Goal: Information Seeking & Learning: Learn about a topic

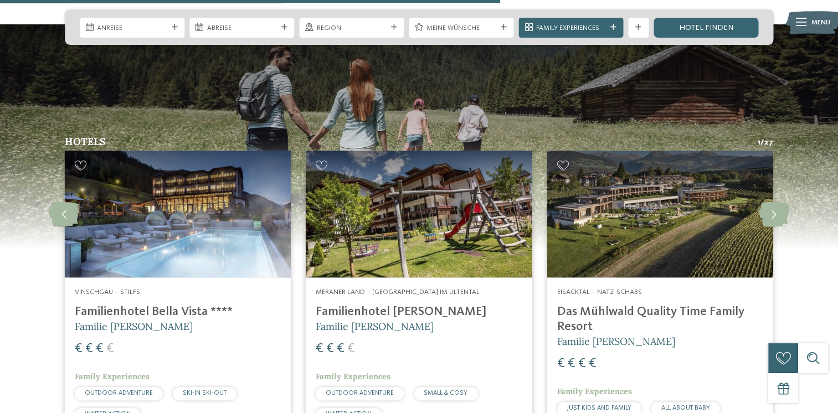
scroll to position [942, 0]
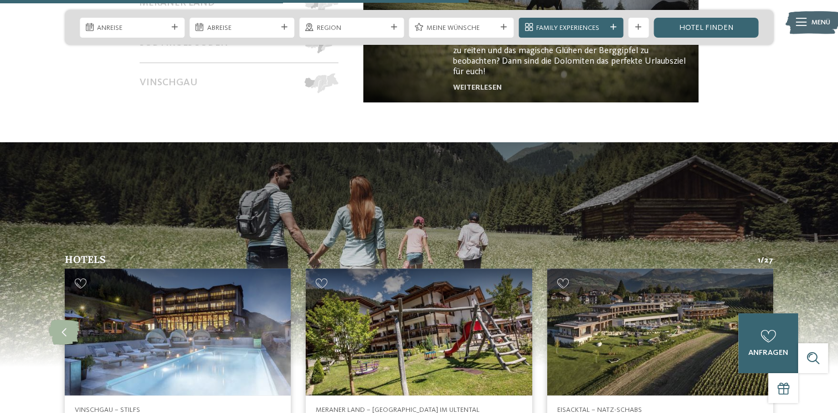
click at [156, 325] on img at bounding box center [178, 332] width 226 height 127
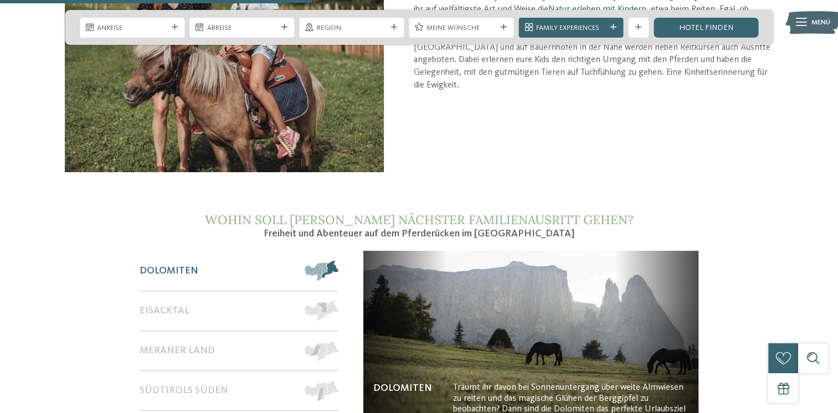
scroll to position [720, 0]
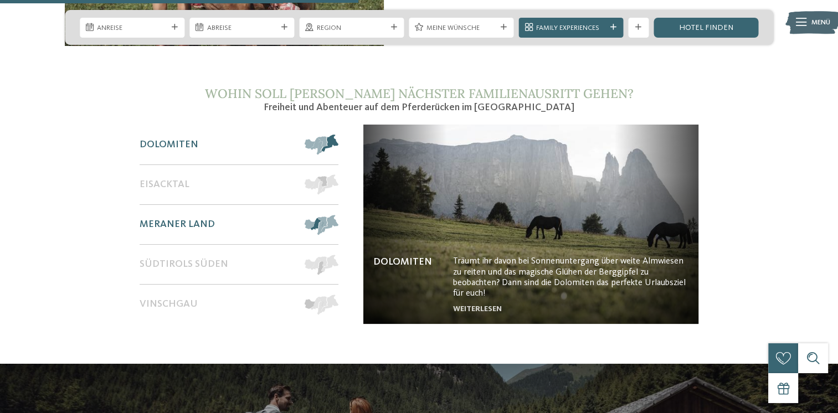
click at [202, 228] on span "Meraner Land" at bounding box center [177, 225] width 75 height 12
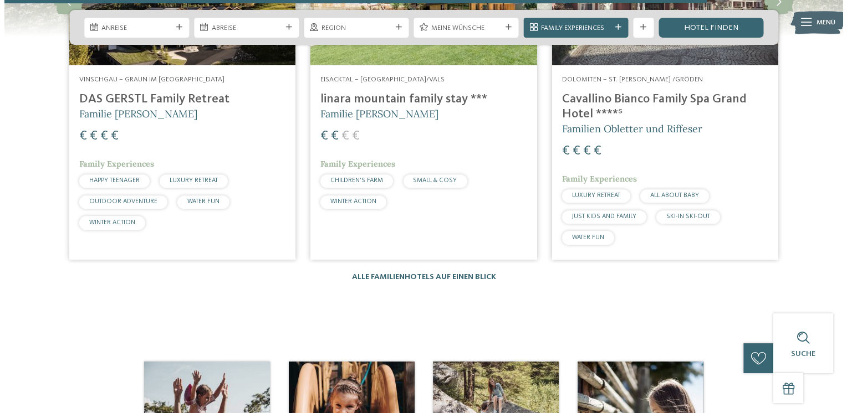
scroll to position [1108, 0]
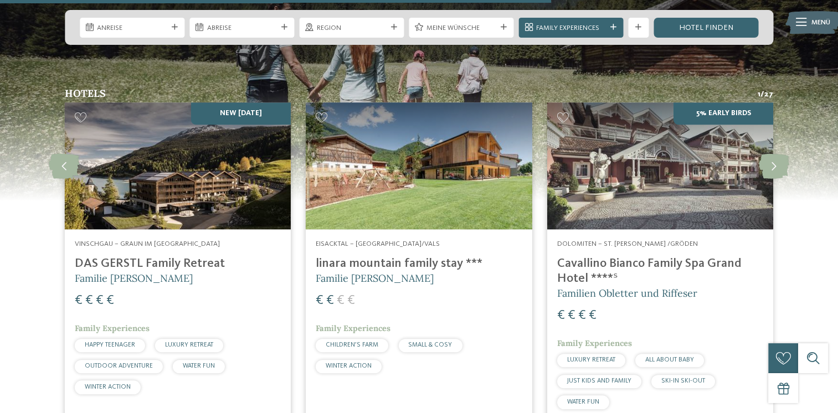
click at [377, 173] on img at bounding box center [419, 166] width 226 height 127
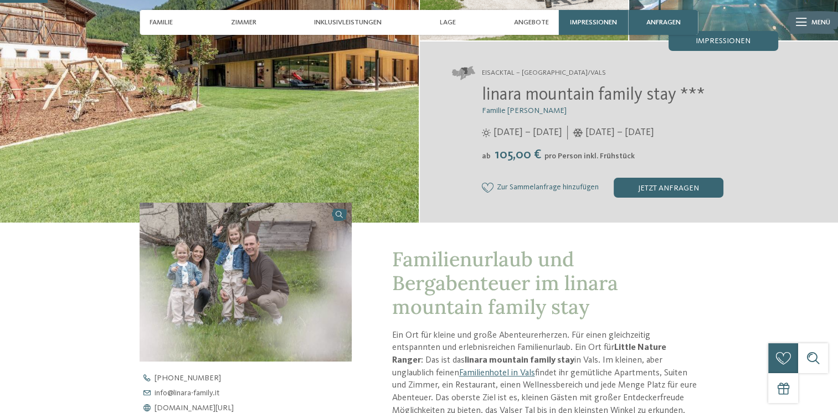
scroll to position [222, 0]
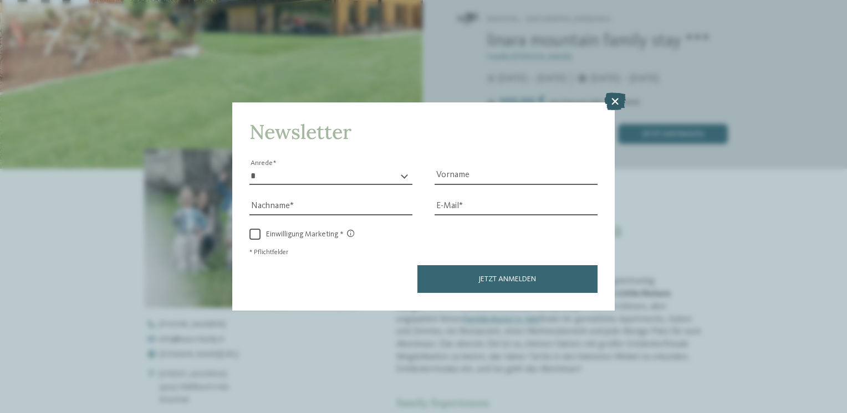
click at [615, 105] on icon at bounding box center [615, 102] width 22 height 18
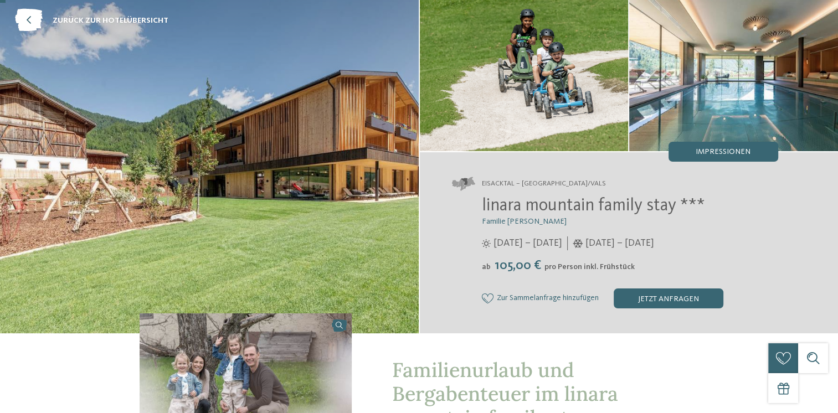
scroll to position [0, 0]
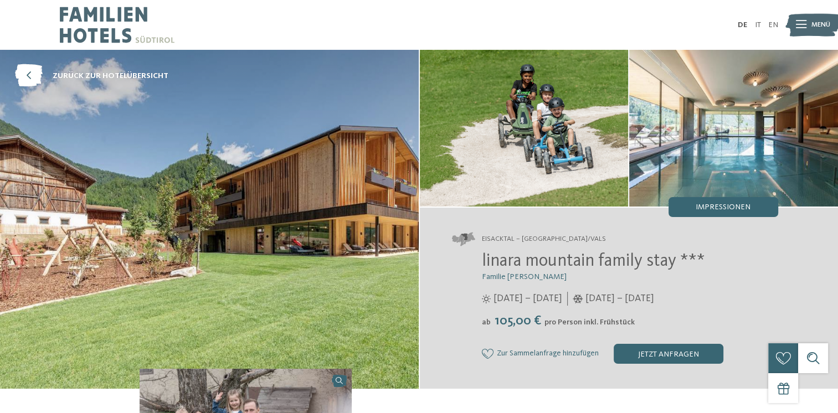
click at [341, 206] on img at bounding box center [209, 219] width 419 height 339
click at [133, 77] on span "zurück zur Hotelübersicht" at bounding box center [111, 75] width 116 height 11
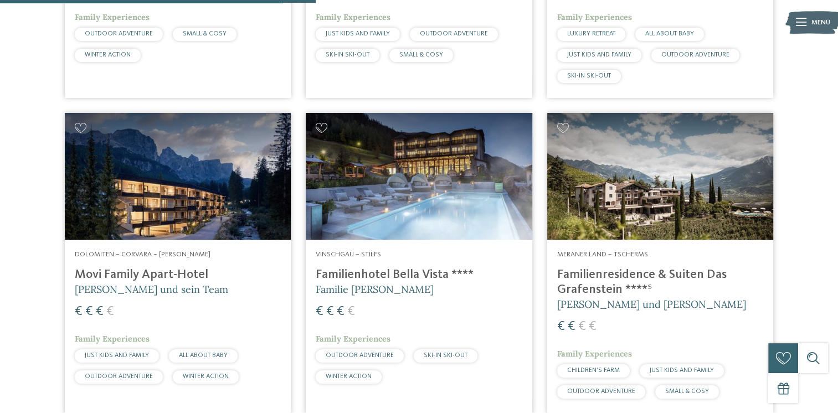
scroll to position [1275, 0]
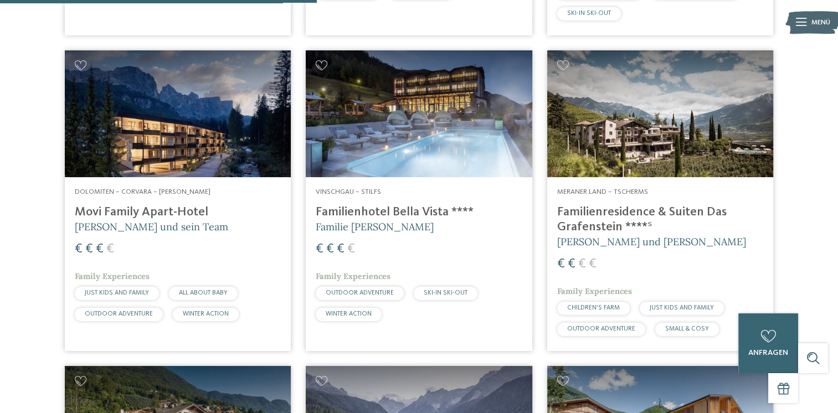
click at [643, 152] on img at bounding box center [661, 113] width 226 height 127
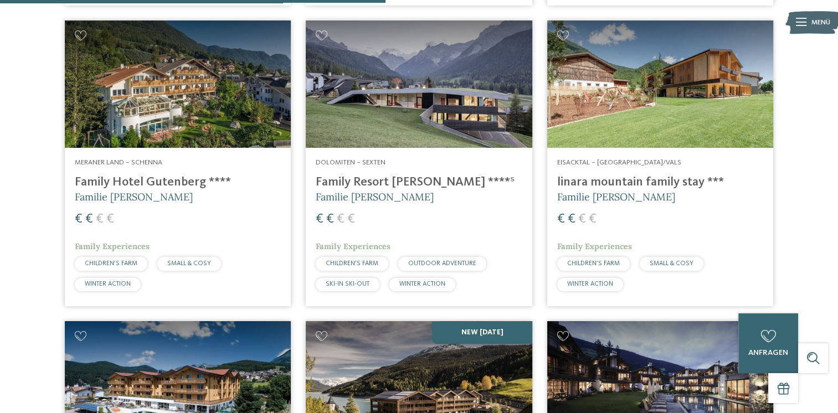
scroll to position [1773, 0]
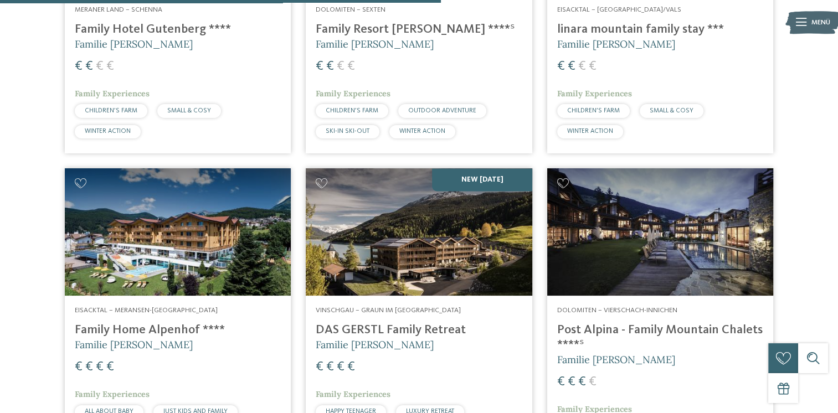
click at [222, 247] on img at bounding box center [178, 231] width 226 height 127
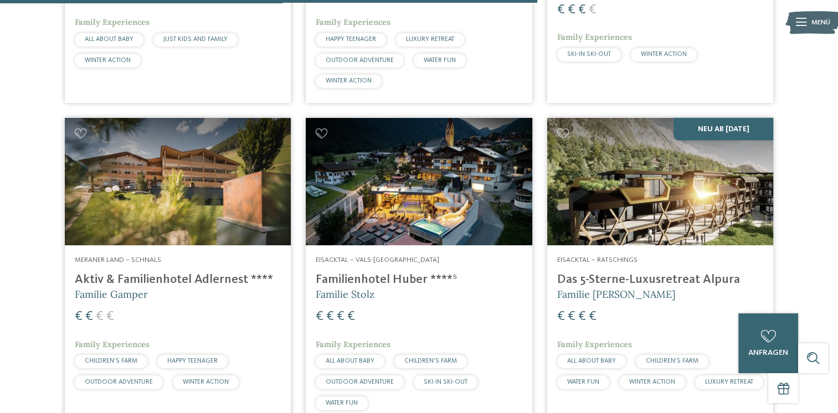
scroll to position [2161, 0]
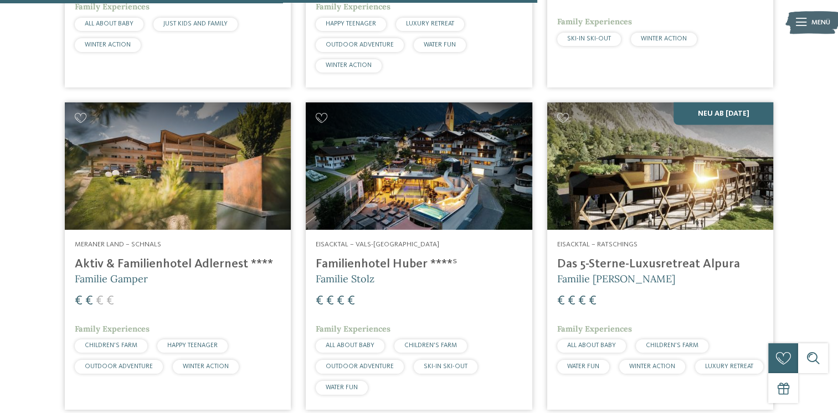
click at [467, 203] on img at bounding box center [419, 166] width 226 height 127
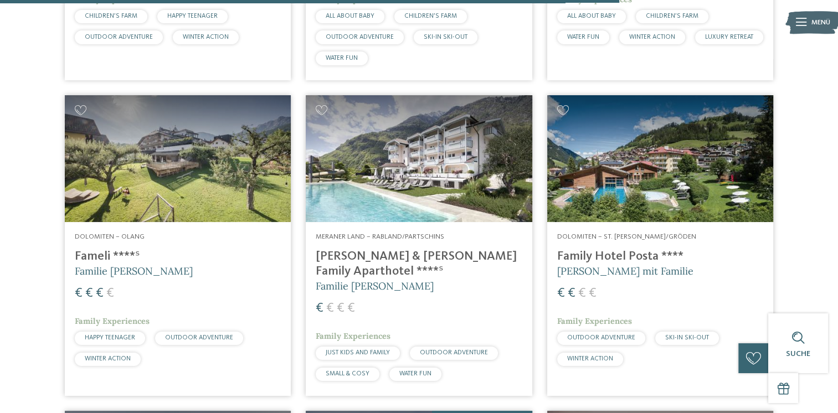
scroll to position [2494, 0]
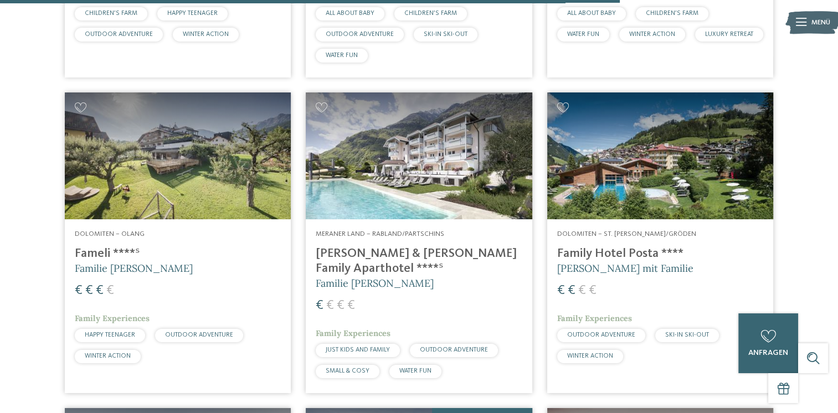
click at [644, 183] on img at bounding box center [661, 156] width 226 height 127
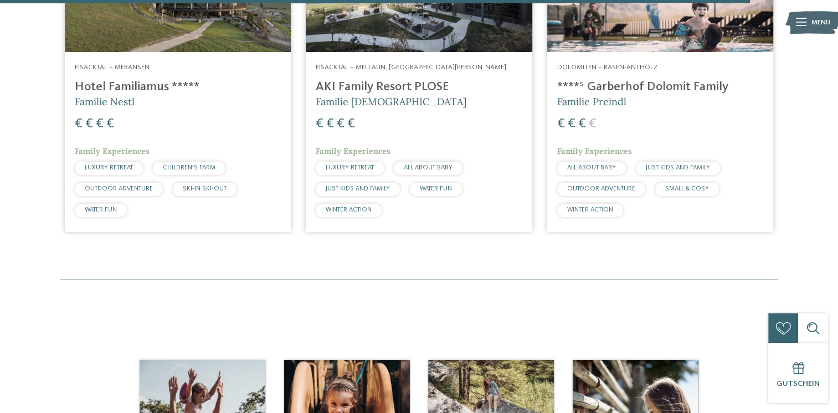
scroll to position [3159, 0]
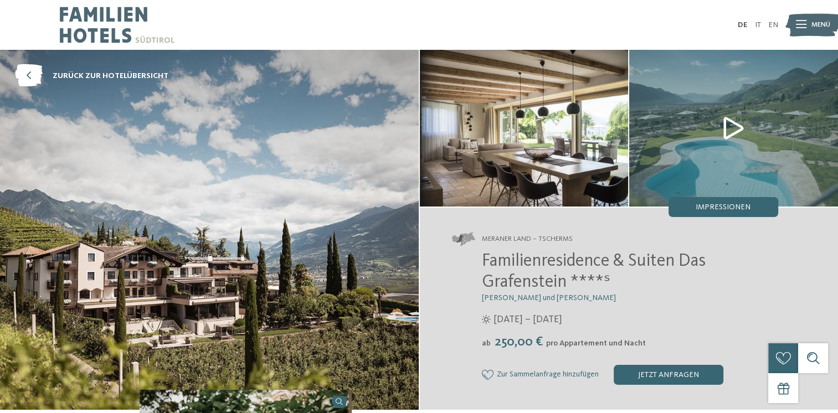
click at [725, 128] on img at bounding box center [734, 128] width 209 height 157
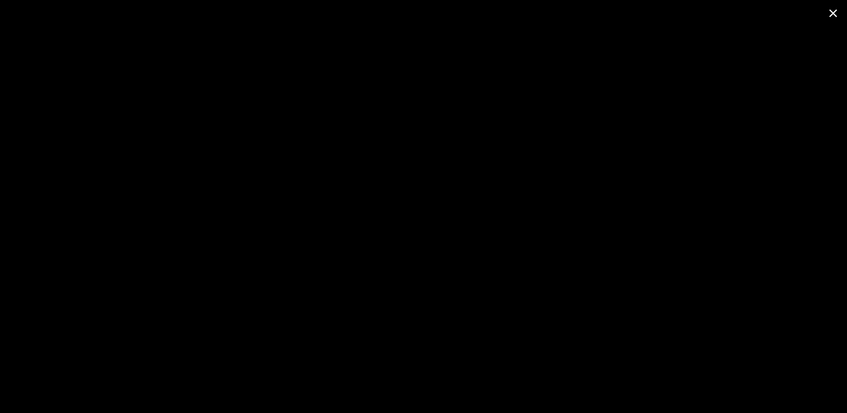
click at [835, 12] on span at bounding box center [833, 13] width 28 height 26
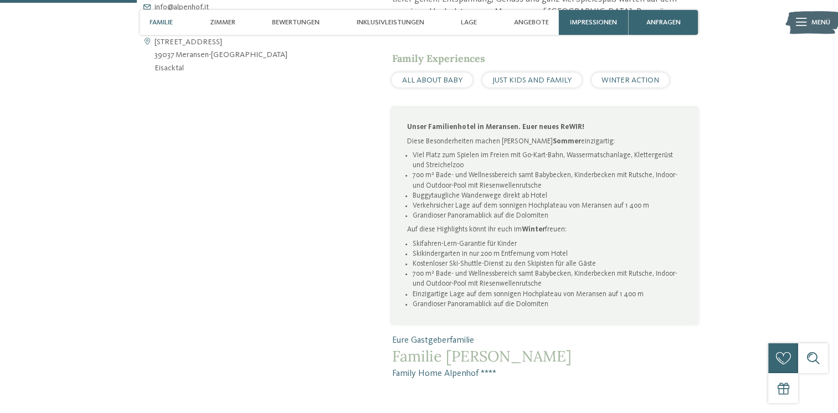
scroll to position [554, 0]
click at [570, 71] on div "JUST KIDS AND FAMILY" at bounding box center [532, 78] width 99 height 15
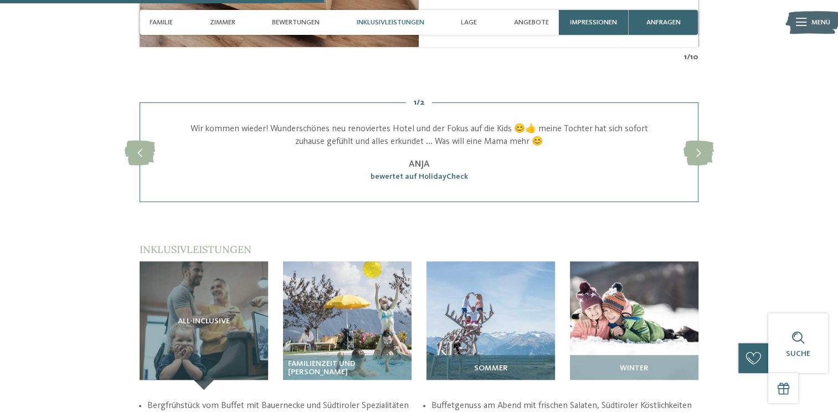
scroll to position [1441, 0]
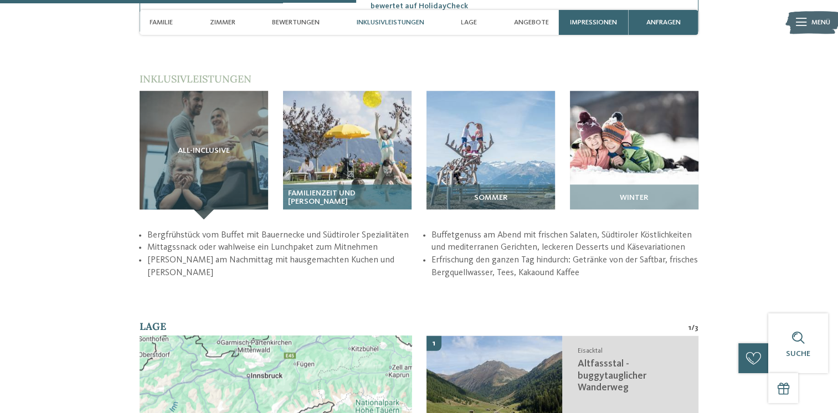
click at [381, 154] on img at bounding box center [347, 155] width 129 height 129
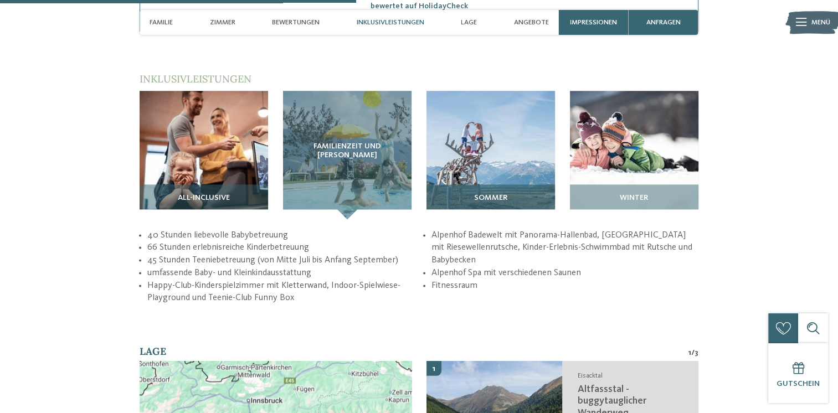
click at [458, 151] on img at bounding box center [491, 155] width 129 height 129
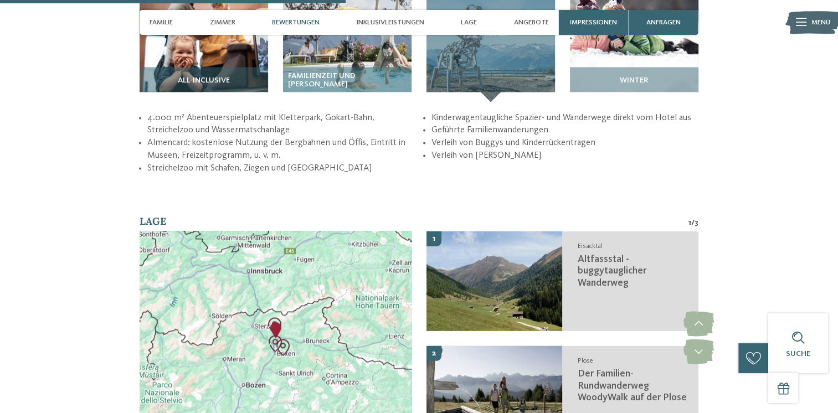
scroll to position [1385, 0]
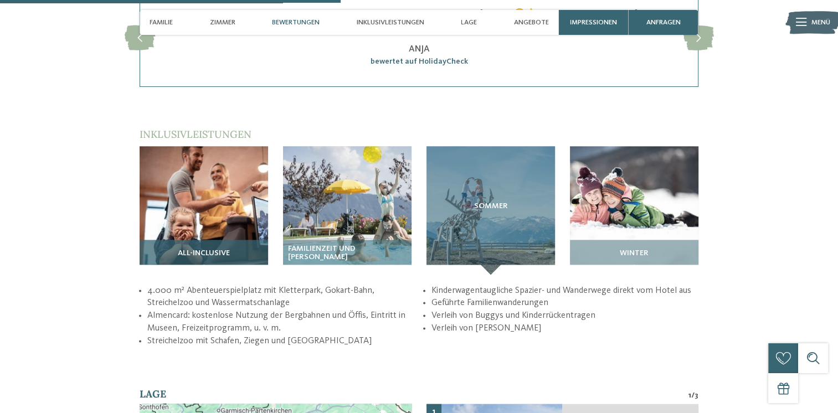
click at [197, 217] on img at bounding box center [204, 210] width 129 height 129
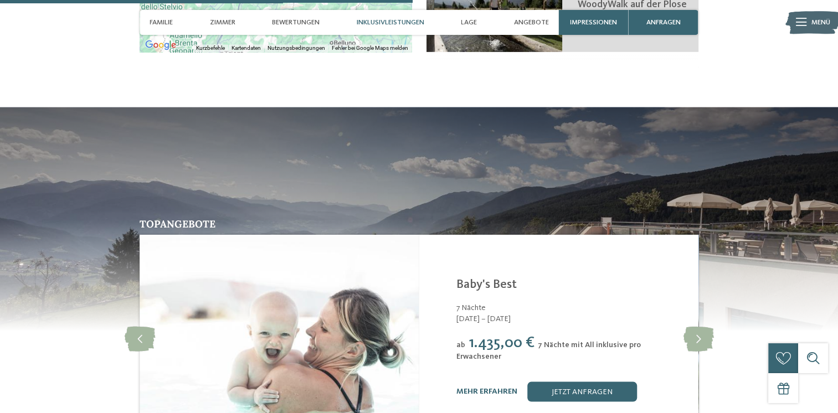
scroll to position [1552, 0]
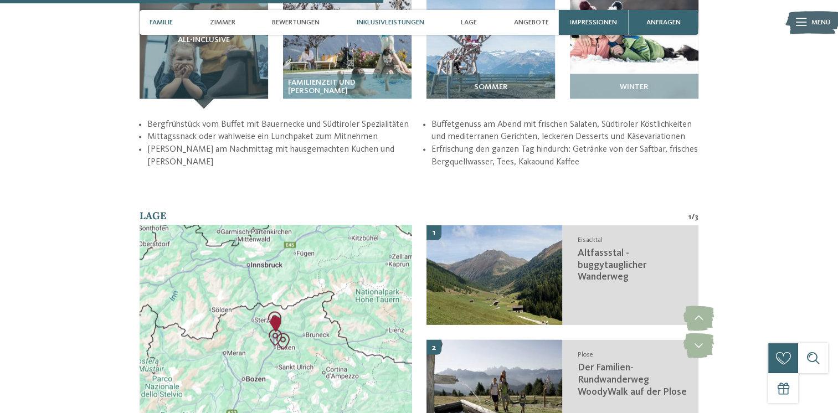
click at [175, 19] on div "Familie" at bounding box center [161, 22] width 33 height 25
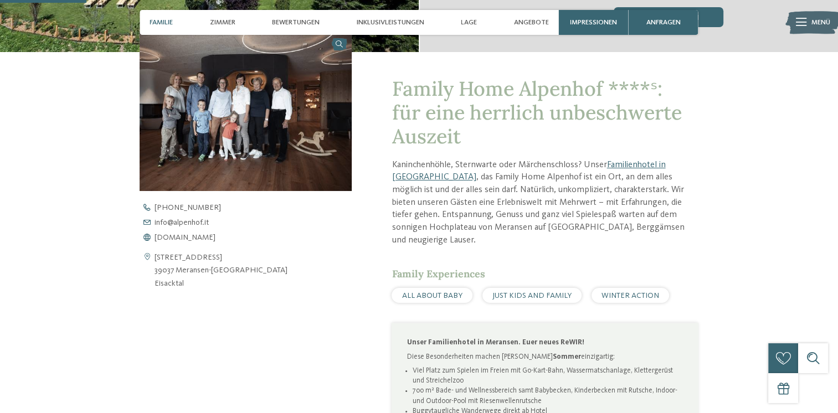
scroll to position [328, 0]
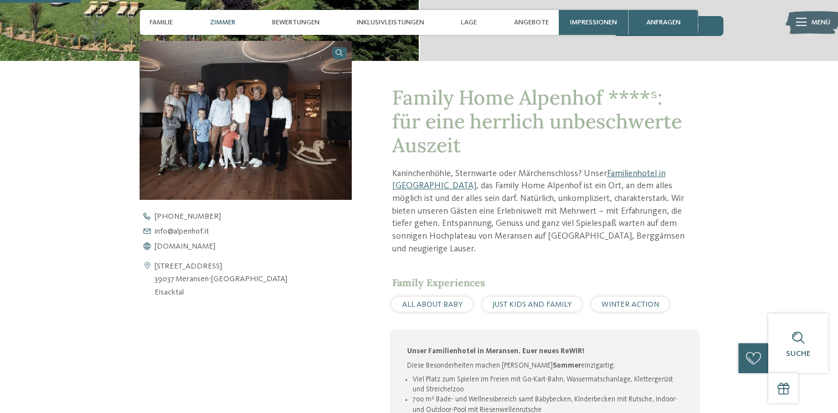
click at [229, 24] on span "Zimmer" at bounding box center [222, 22] width 25 height 8
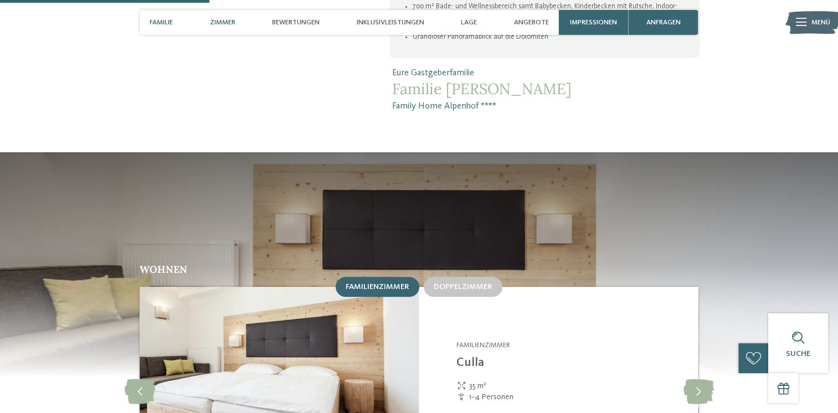
scroll to position [899, 0]
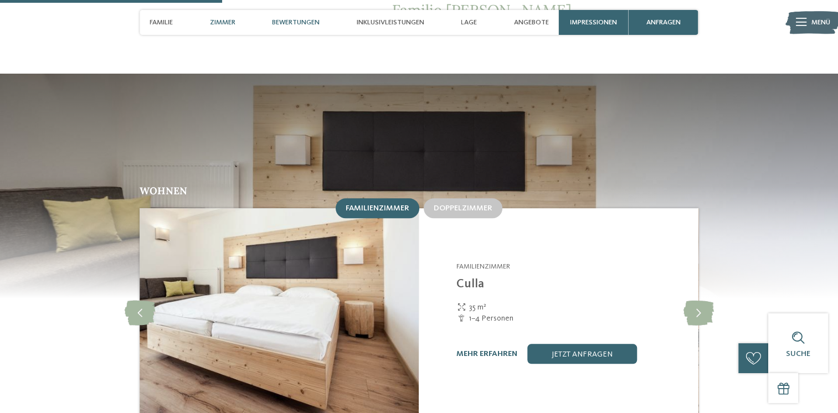
click at [291, 23] on span "Bewertungen" at bounding box center [296, 22] width 48 height 8
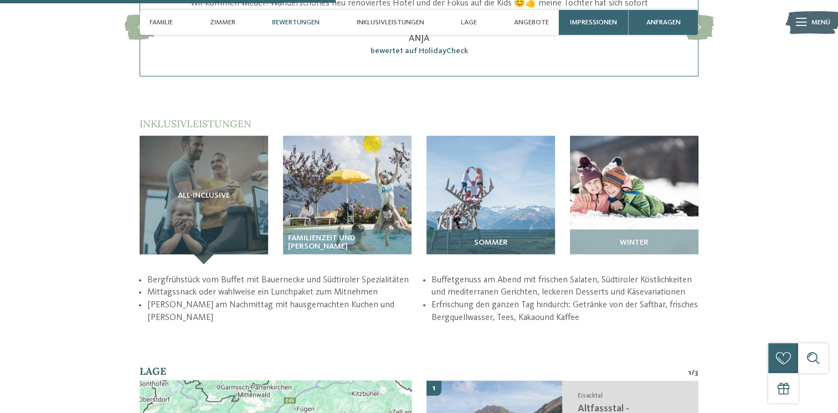
scroll to position [1354, 0]
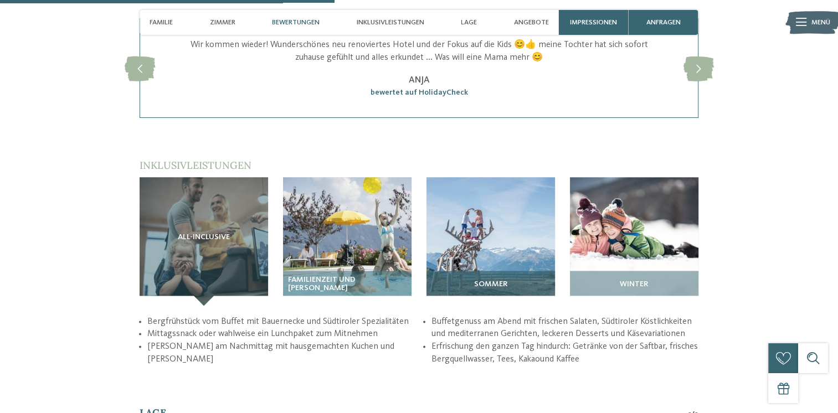
click at [487, 280] on span "Sommer" at bounding box center [491, 284] width 34 height 9
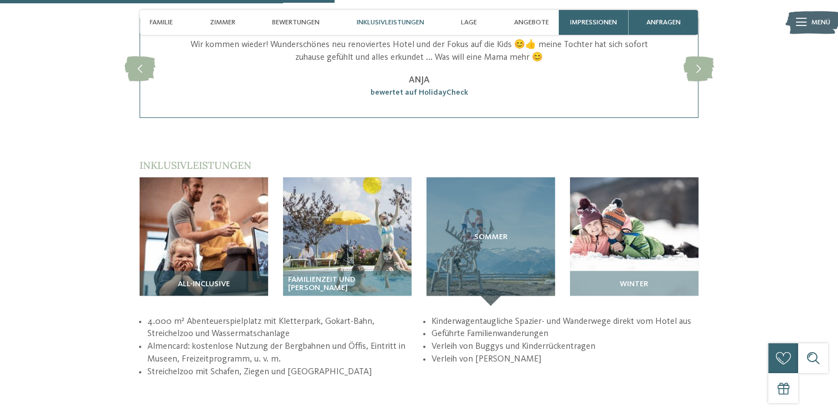
click at [801, 19] on icon at bounding box center [801, 22] width 11 height 8
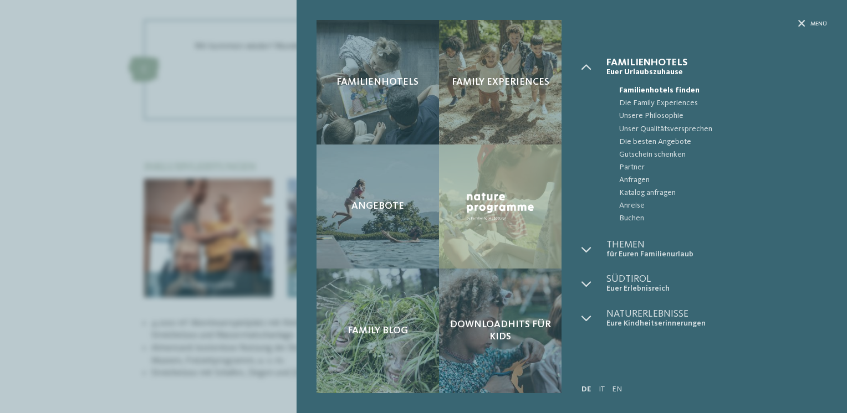
click at [796, 26] on div "Menü" at bounding box center [703, 39] width 245 height 38
click at [801, 24] on icon at bounding box center [801, 24] width 7 height 7
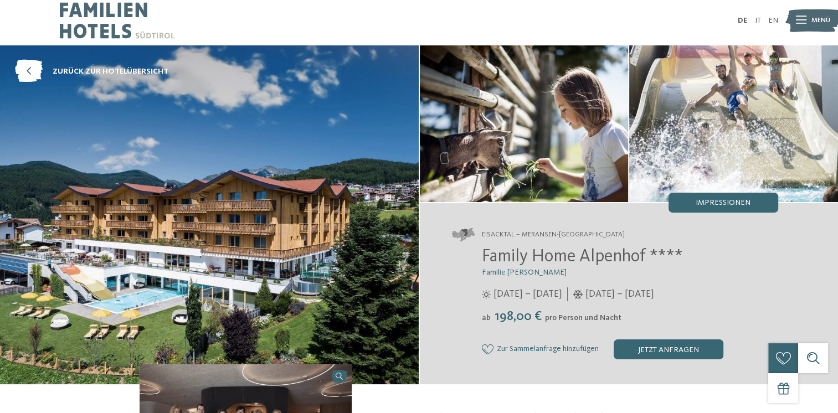
scroll to position [0, 0]
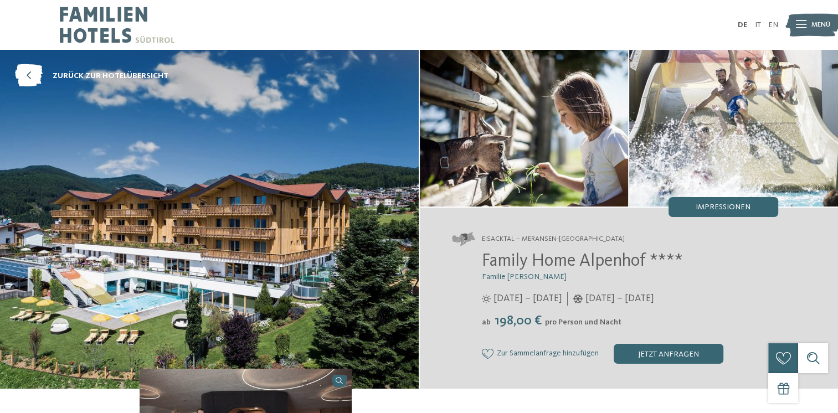
click at [805, 26] on icon at bounding box center [801, 25] width 11 height 8
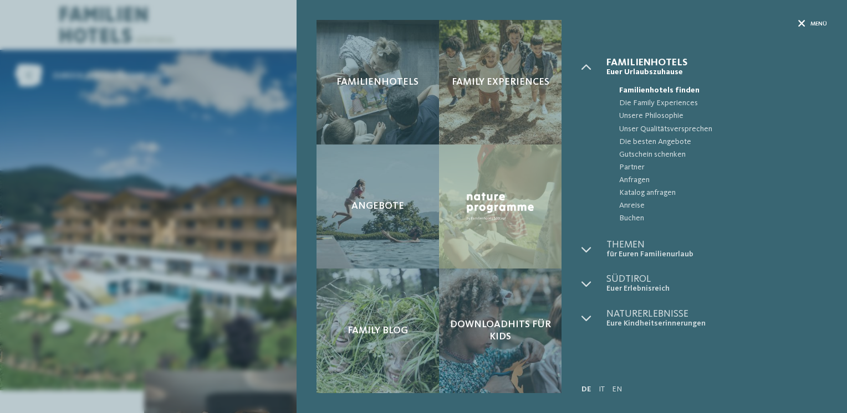
click at [809, 22] on div "Menü" at bounding box center [812, 24] width 29 height 8
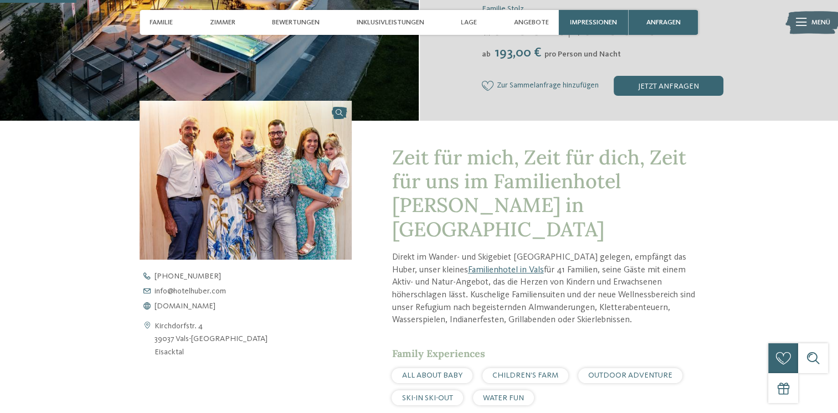
scroll to position [332, 0]
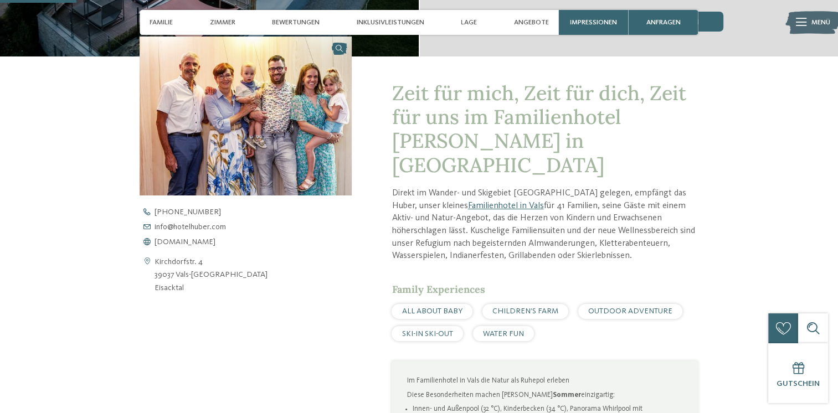
click at [502, 308] on span "CHILDREN’S FARM" at bounding box center [526, 312] width 66 height 8
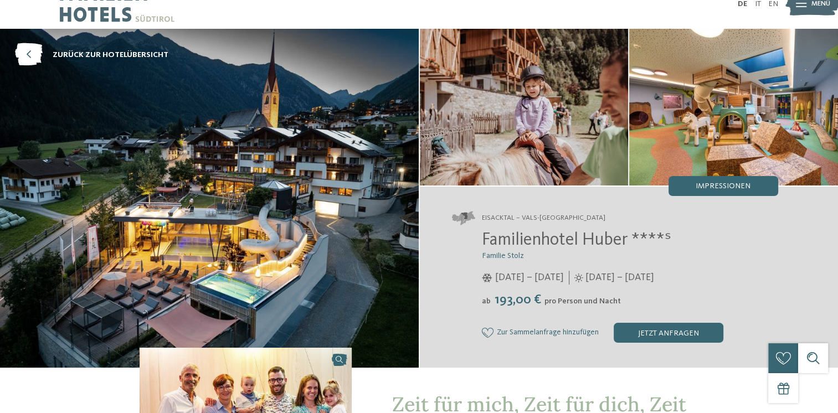
scroll to position [0, 0]
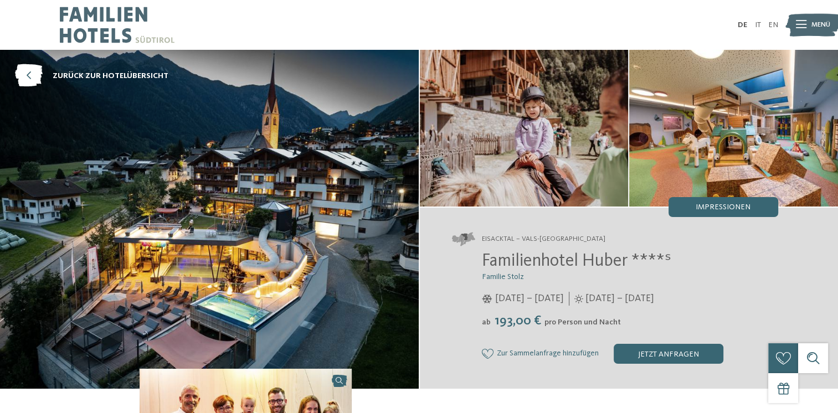
click at [754, 152] on img at bounding box center [734, 128] width 209 height 157
click at [800, 24] on icon at bounding box center [801, 25] width 11 height 8
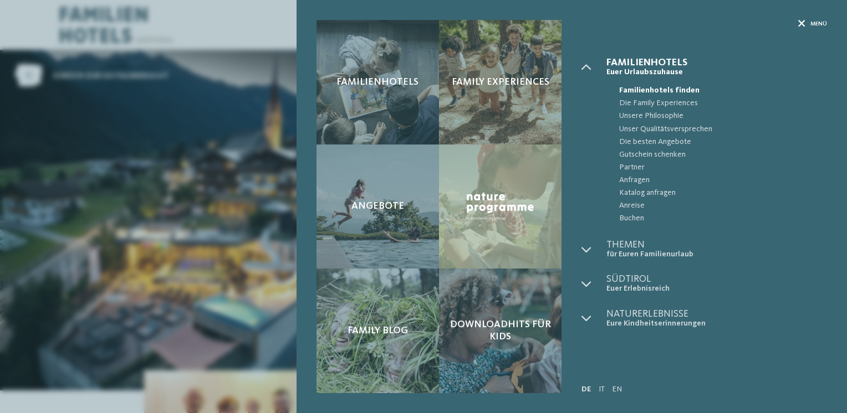
click at [801, 23] on icon at bounding box center [801, 24] width 7 height 7
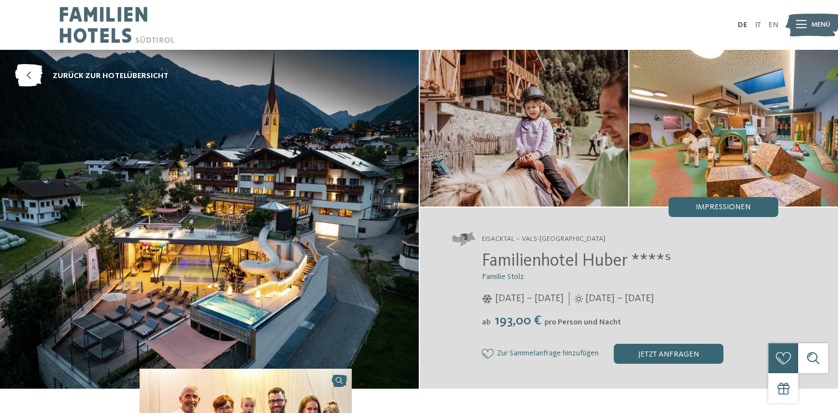
click at [497, 159] on img at bounding box center [524, 128] width 209 height 157
click at [302, 231] on img at bounding box center [209, 219] width 419 height 339
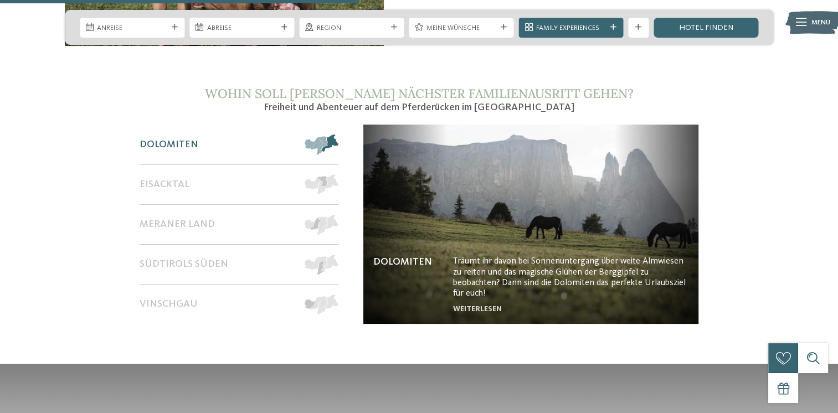
scroll to position [720, 0]
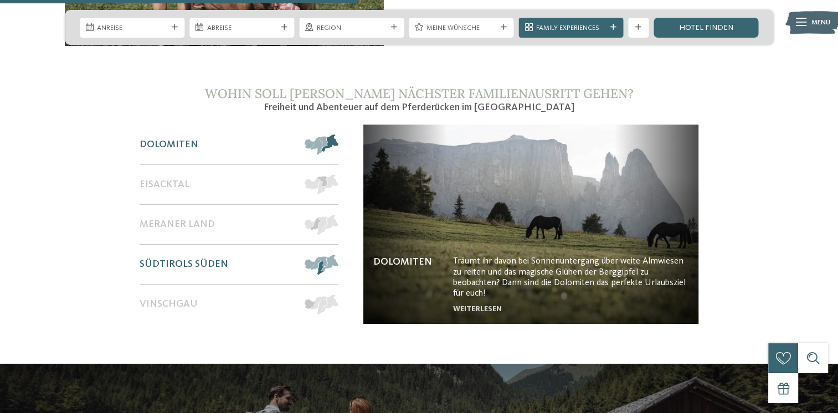
click at [338, 267] on span at bounding box center [338, 265] width 0 height 20
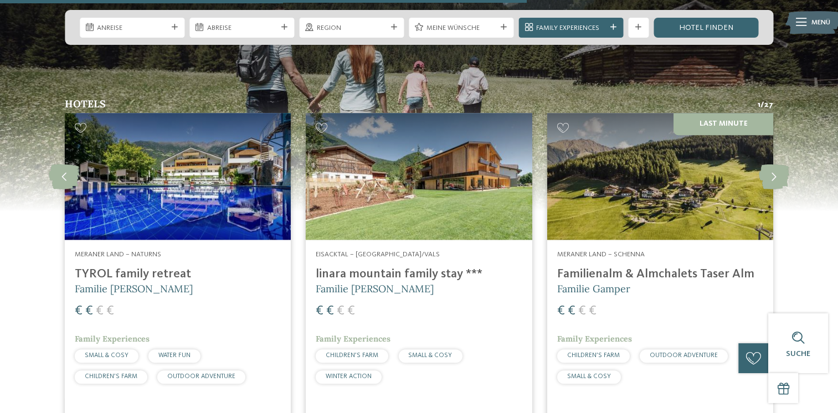
scroll to position [1053, 0]
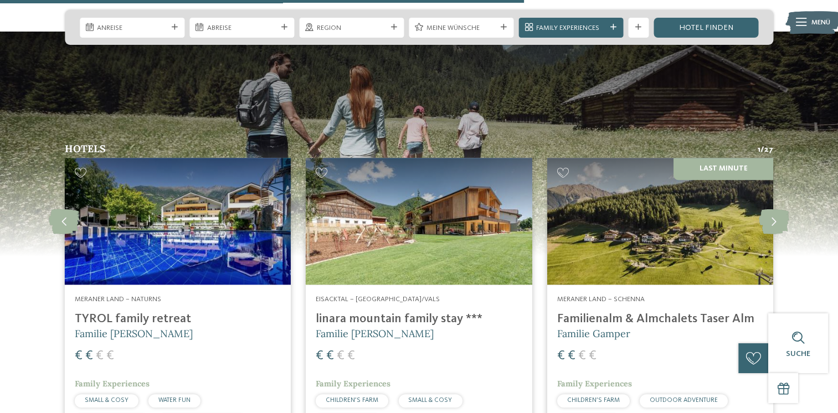
click at [158, 229] on img at bounding box center [178, 221] width 226 height 127
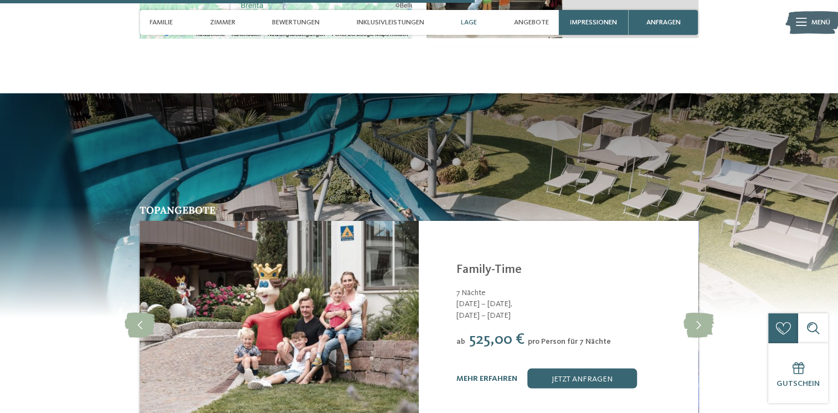
scroll to position [1940, 0]
